Goal: Transaction & Acquisition: Purchase product/service

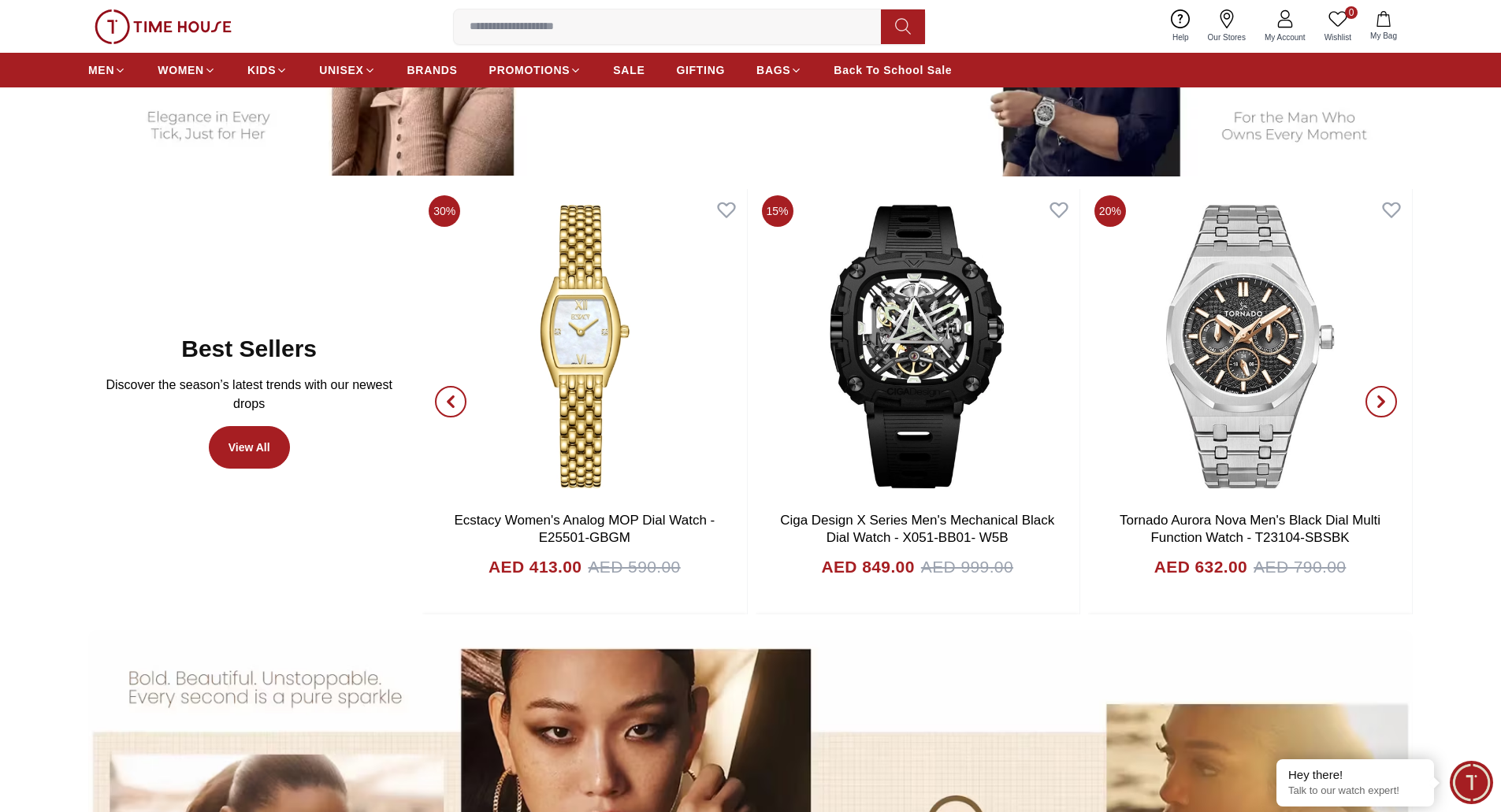
scroll to position [953, 0]
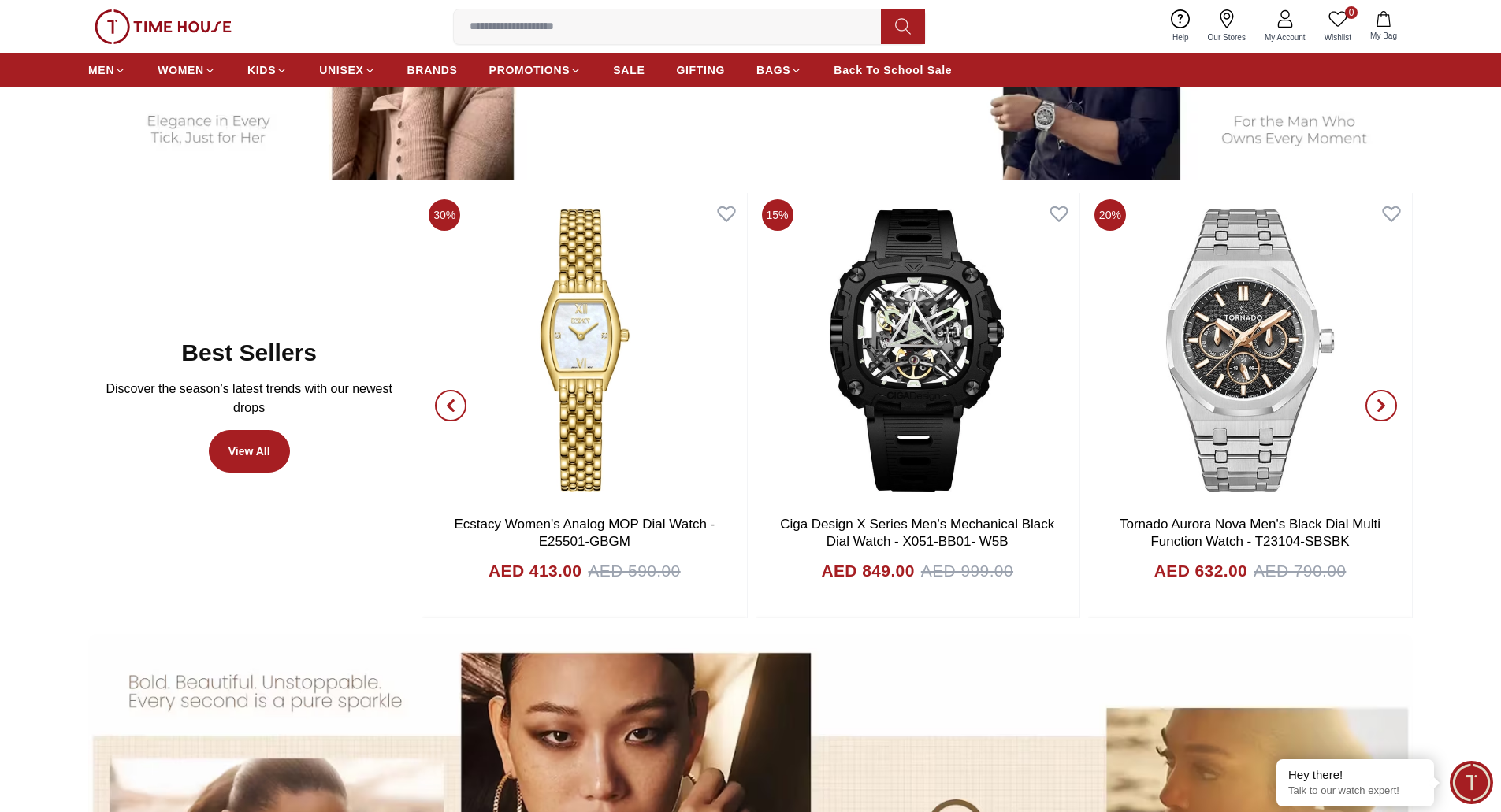
click at [189, 41] on img at bounding box center [163, 27] width 137 height 35
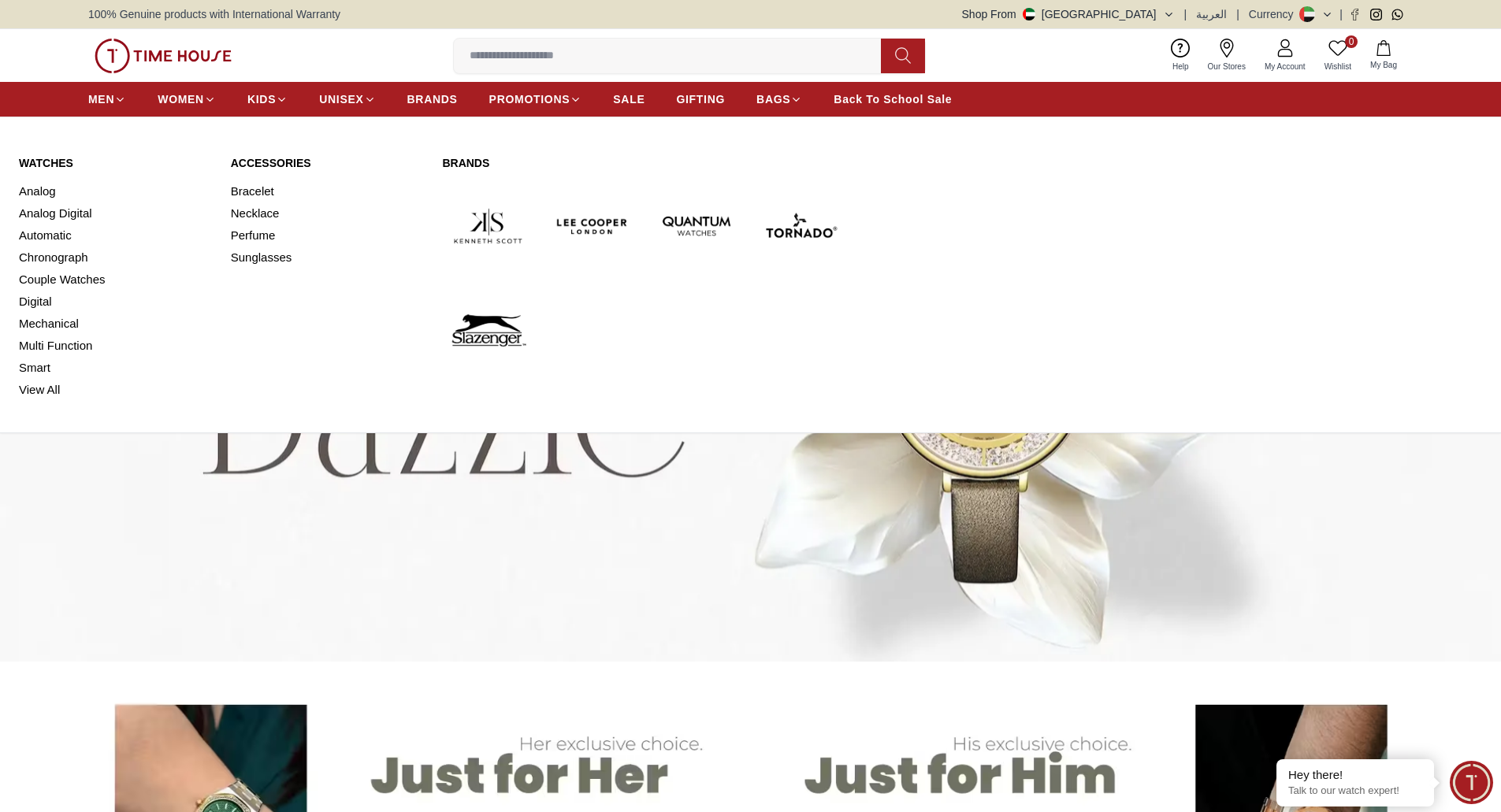
click at [57, 159] on link "Watches" at bounding box center [115, 163] width 193 height 16
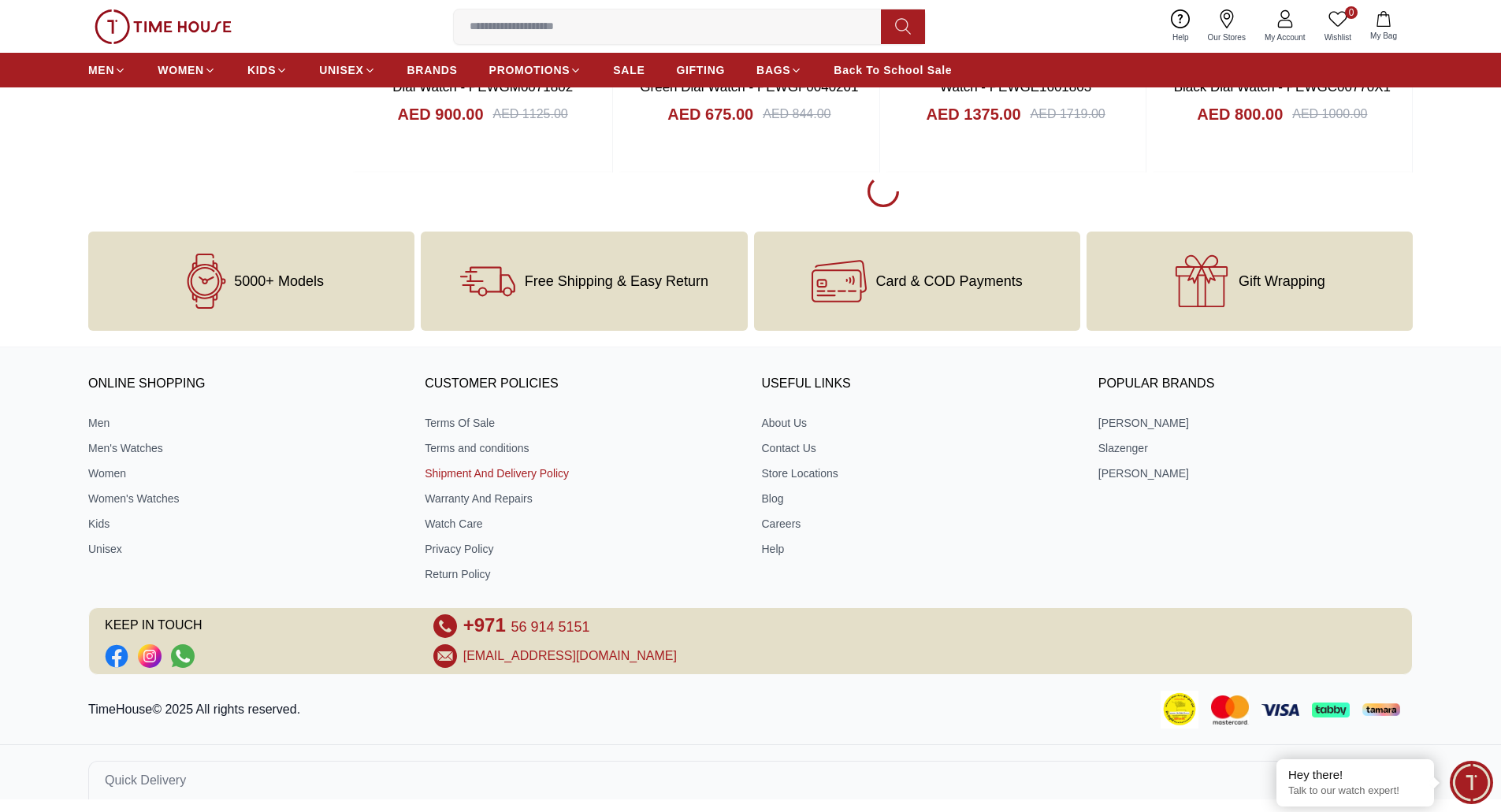
scroll to position [2425, 0]
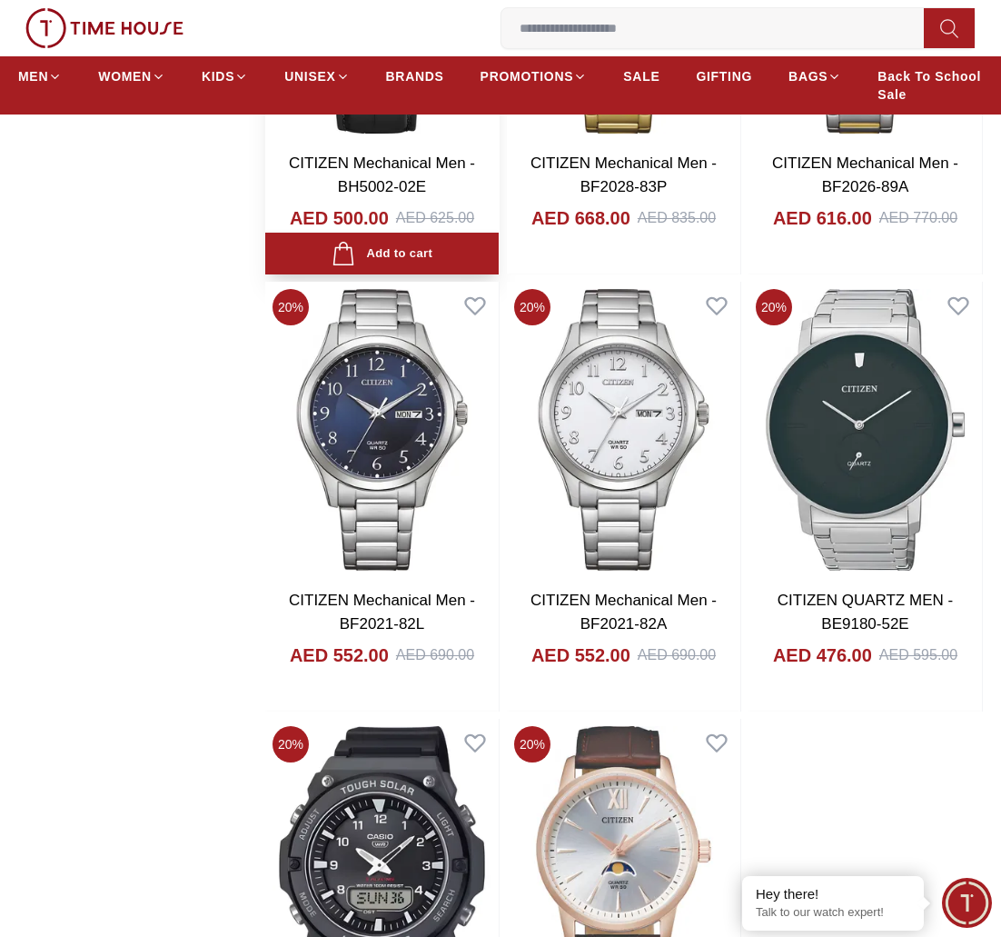
scroll to position [7705, 0]
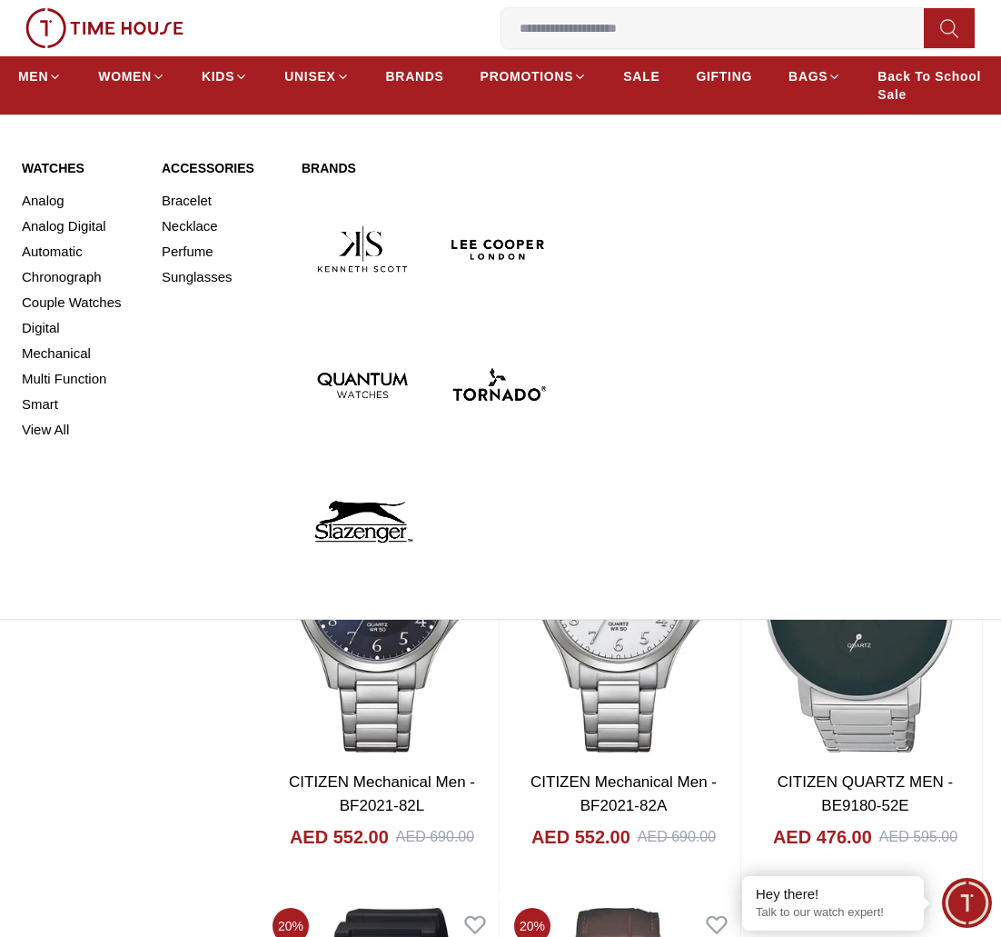
click at [42, 163] on link "Watches" at bounding box center [81, 168] width 118 height 18
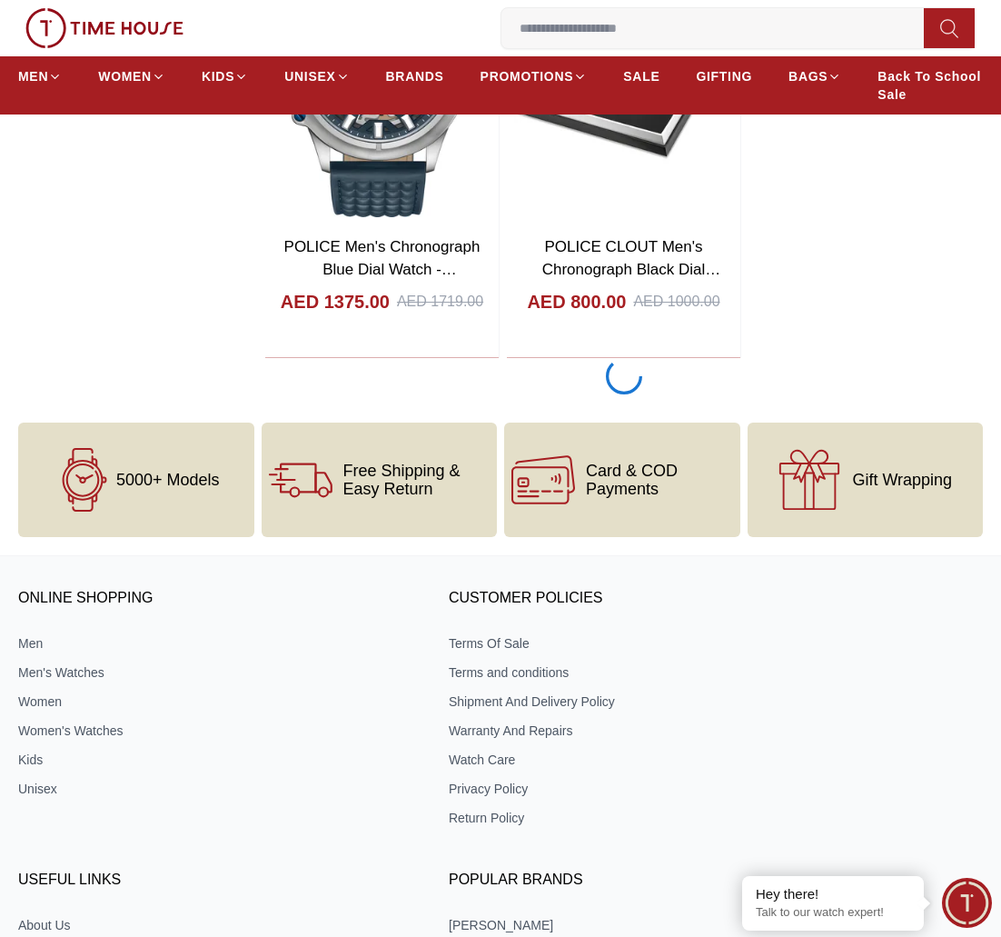
scroll to position [2817, 0]
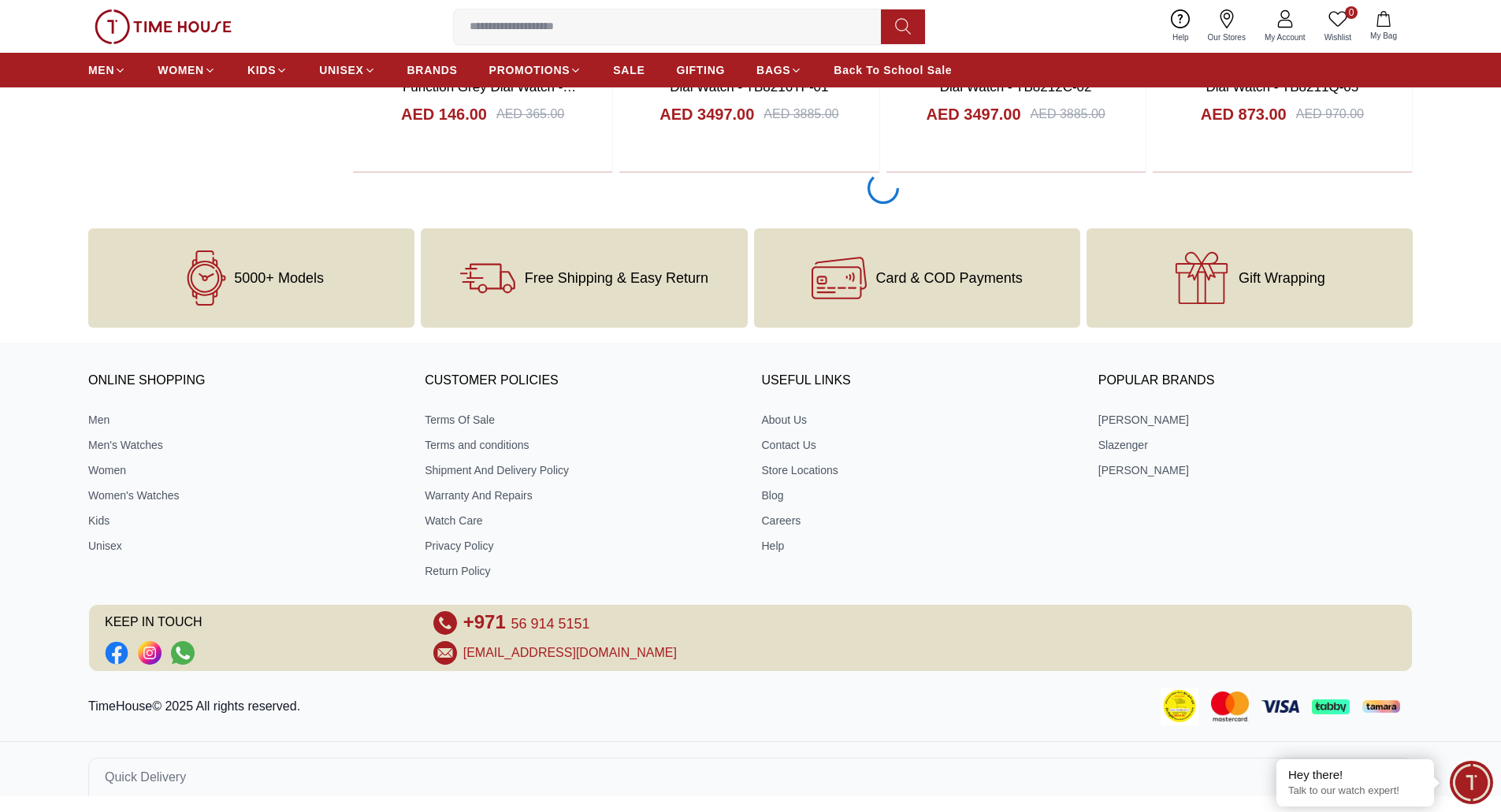
scroll to position [9526, 0]
